Goal: Information Seeking & Learning: Learn about a topic

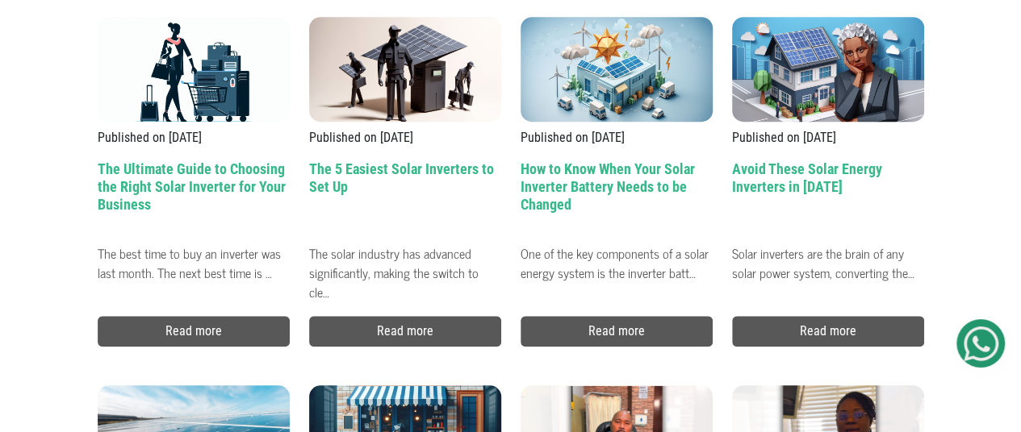
scroll to position [524, 0]
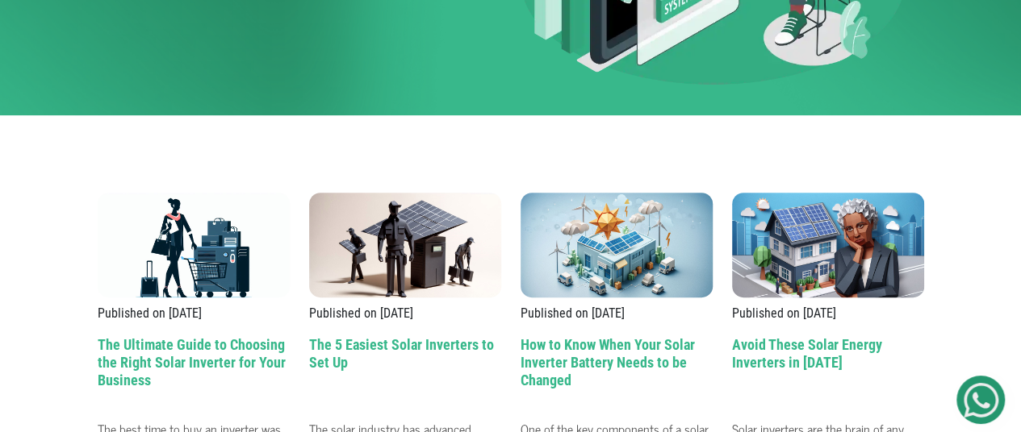
scroll to position [0, 0]
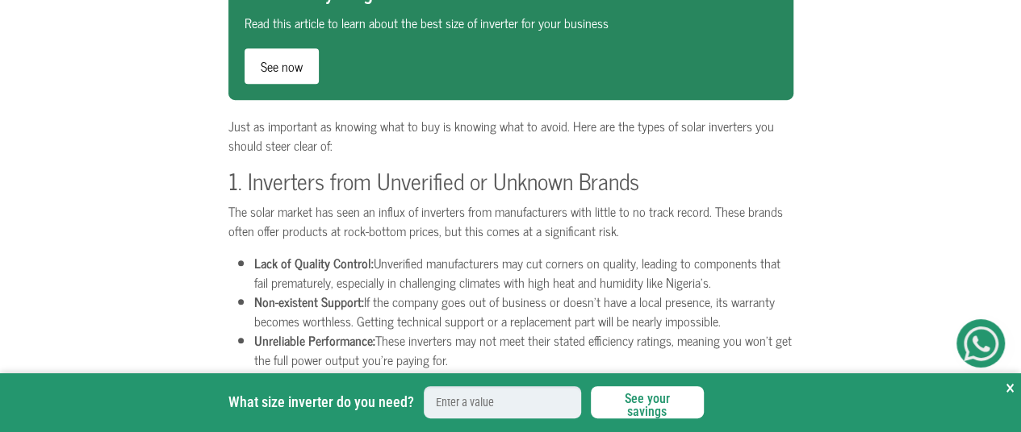
scroll to position [515, 0]
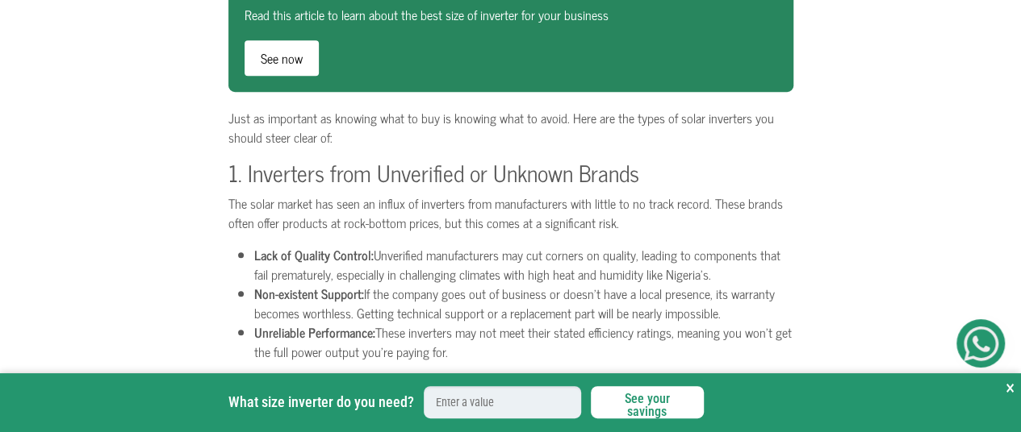
click at [1009, 385] on button "×" at bounding box center [1009, 388] width 9 height 29
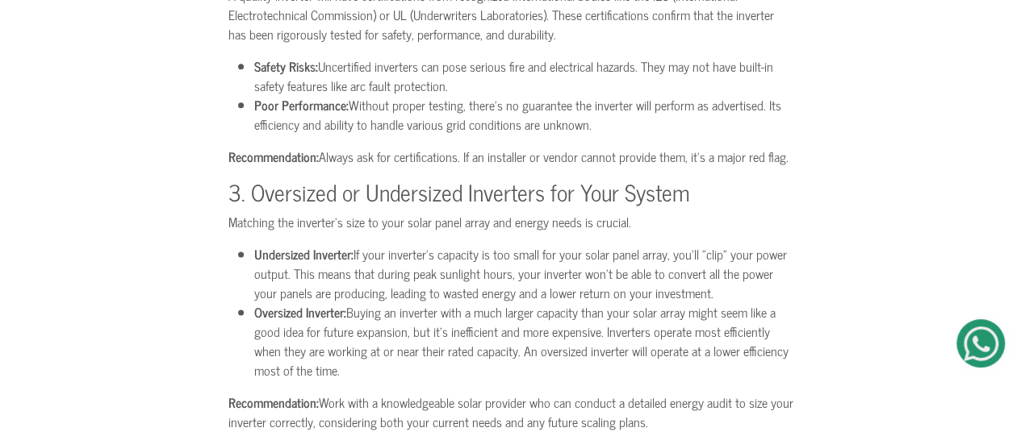
scroll to position [994, 0]
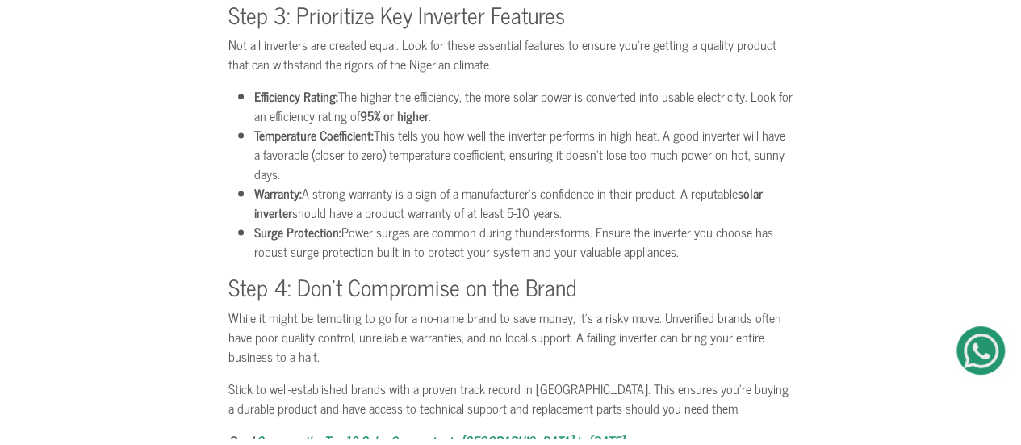
scroll to position [1101, 0]
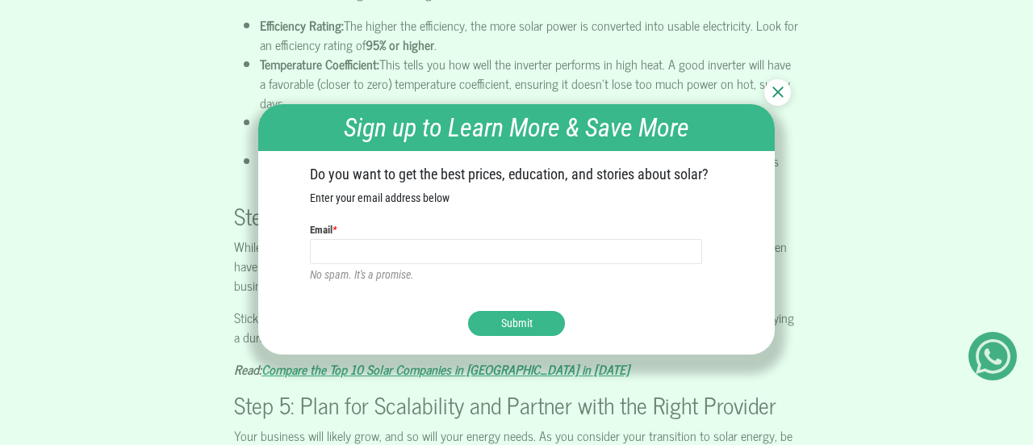
drag, startPoint x: 1023, startPoint y: 51, endPoint x: 1027, endPoint y: 217, distance: 166.3
click at [789, 98] on div at bounding box center [777, 92] width 27 height 27
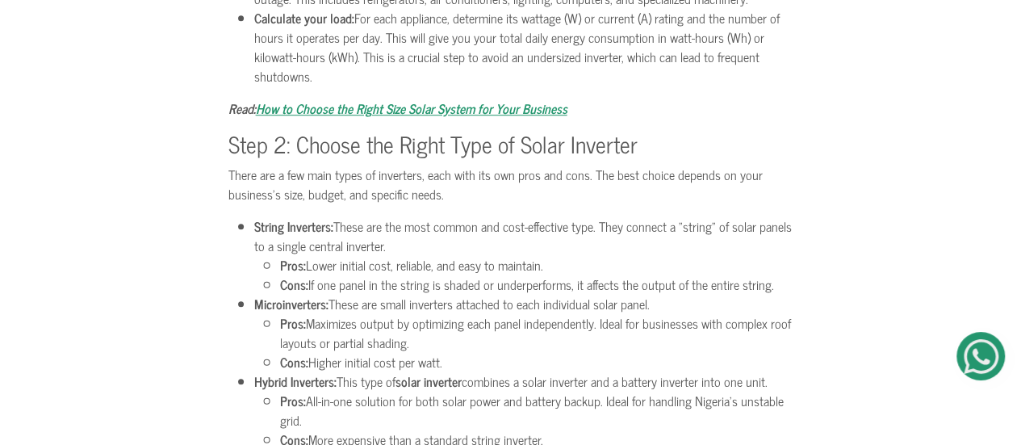
scroll to position [574, 0]
